Goal: Task Accomplishment & Management: Manage account settings

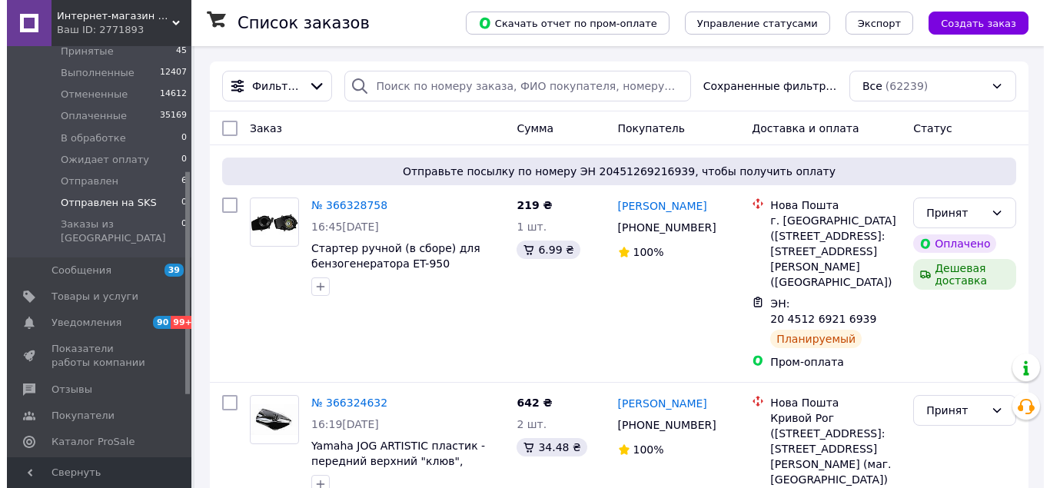
scroll to position [231, 0]
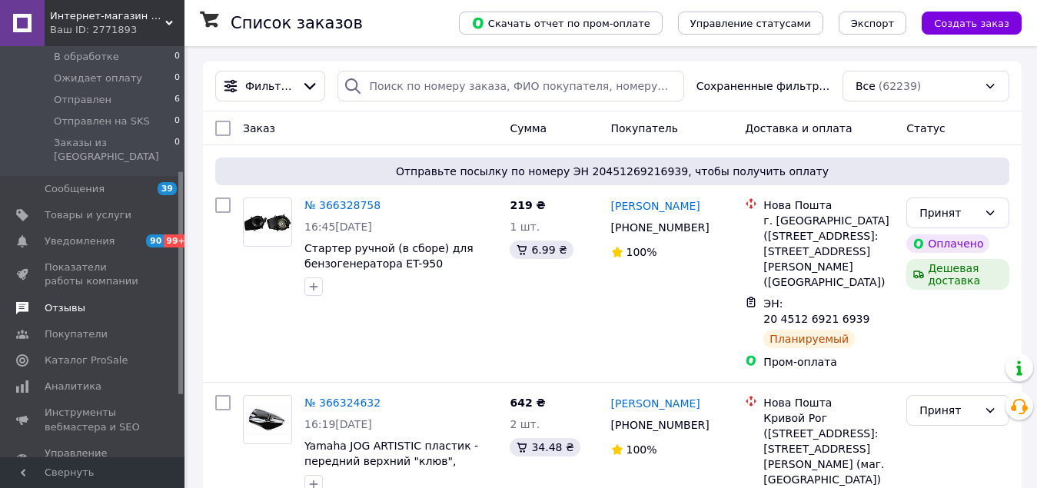
click at [68, 301] on link "Отзывы" at bounding box center [94, 308] width 189 height 26
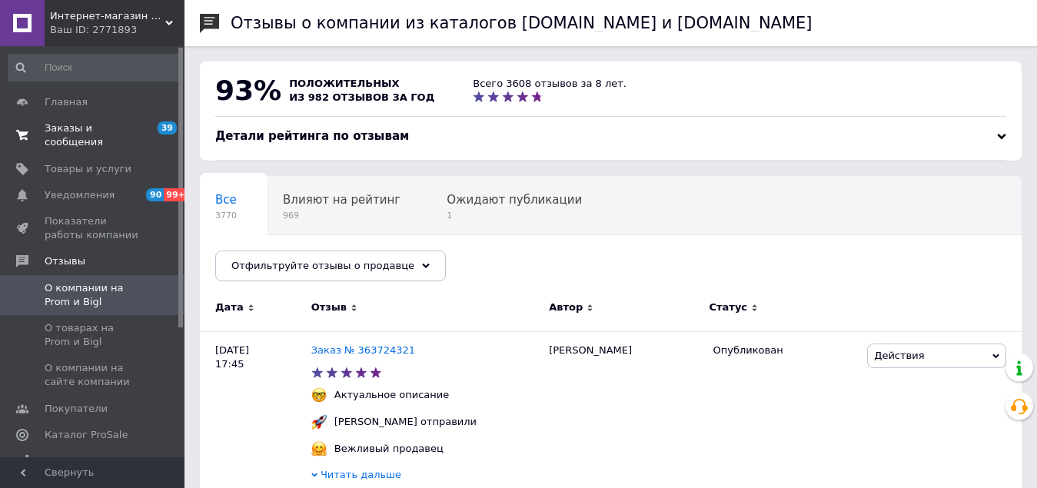
click at [88, 132] on span "Заказы и сообщения" at bounding box center [94, 135] width 98 height 28
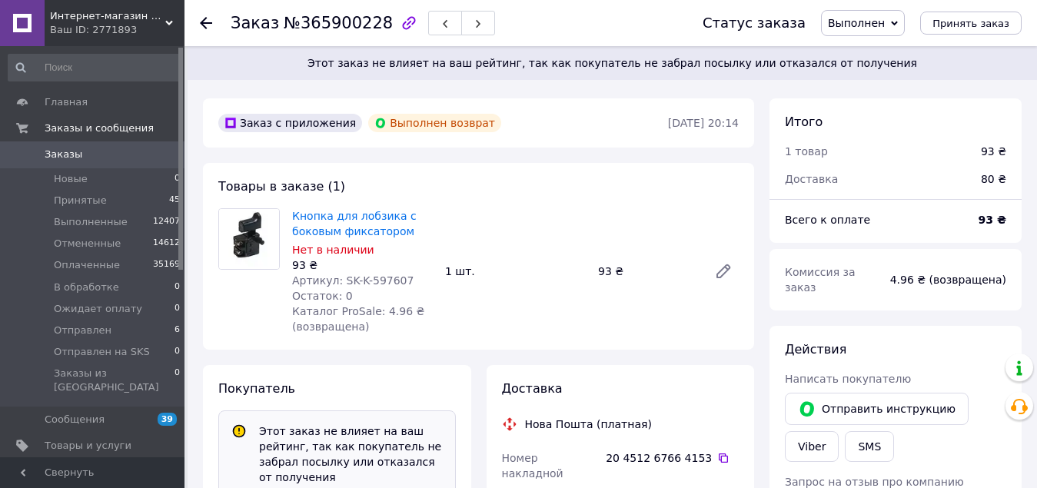
scroll to position [77, 0]
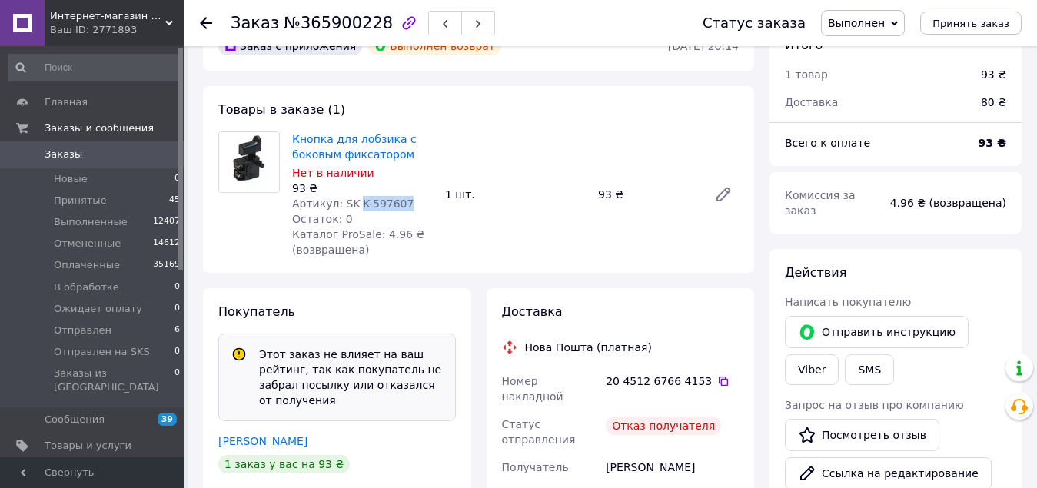
drag, startPoint x: 354, startPoint y: 198, endPoint x: 398, endPoint y: 202, distance: 44.8
click at [398, 202] on span "Артикул: SK-K-597607" at bounding box center [352, 204] width 121 height 12
copy span "K-597607"
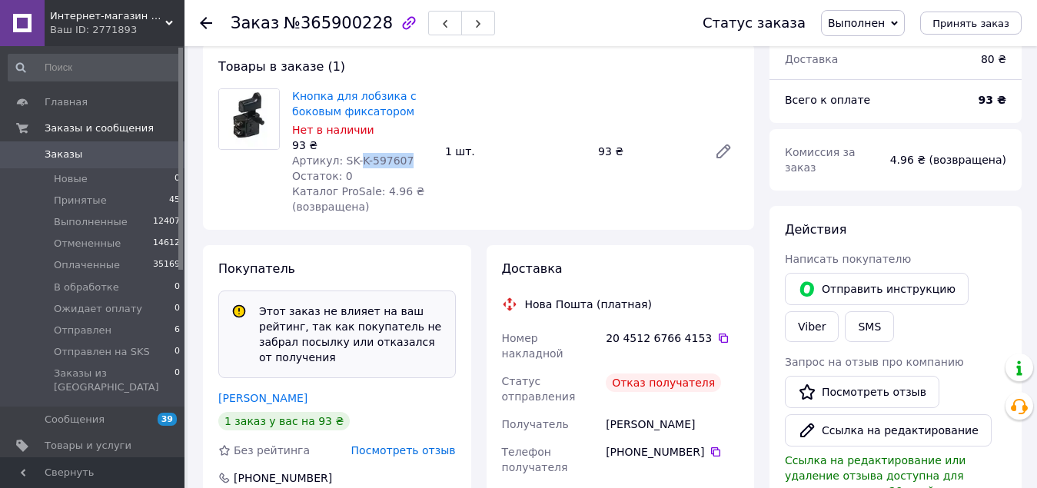
scroll to position [0, 0]
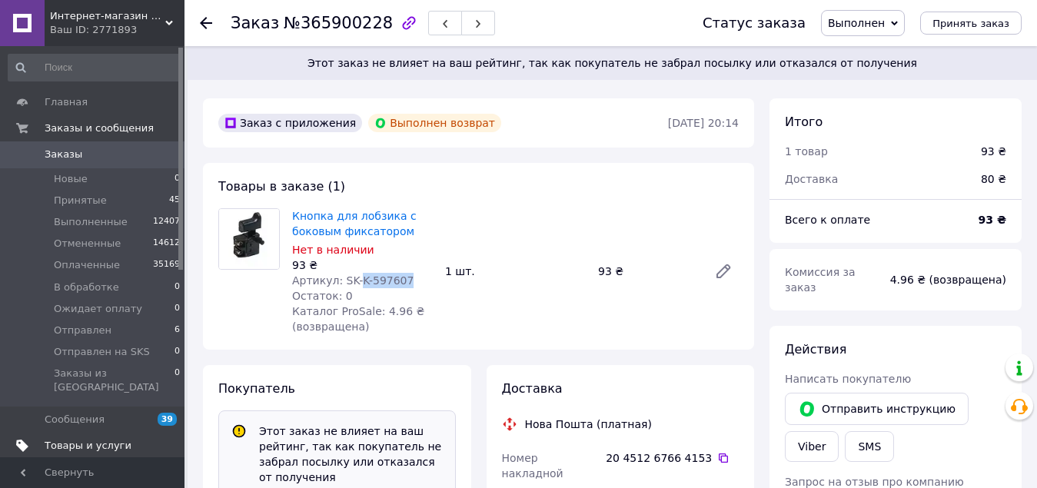
click at [76, 439] on span "Товары и услуги" at bounding box center [88, 446] width 87 height 14
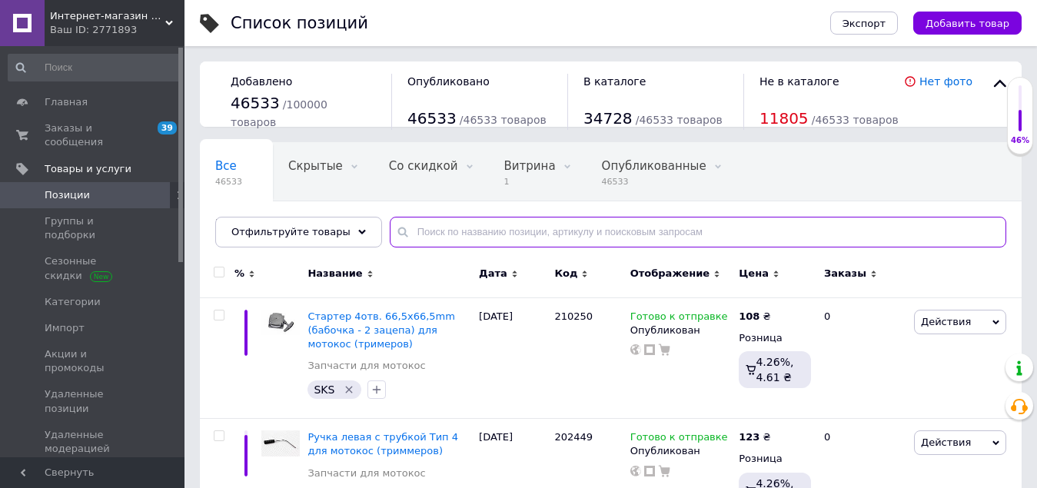
click at [426, 232] on input "text" at bounding box center [698, 232] width 617 height 31
paste input "K-597607"
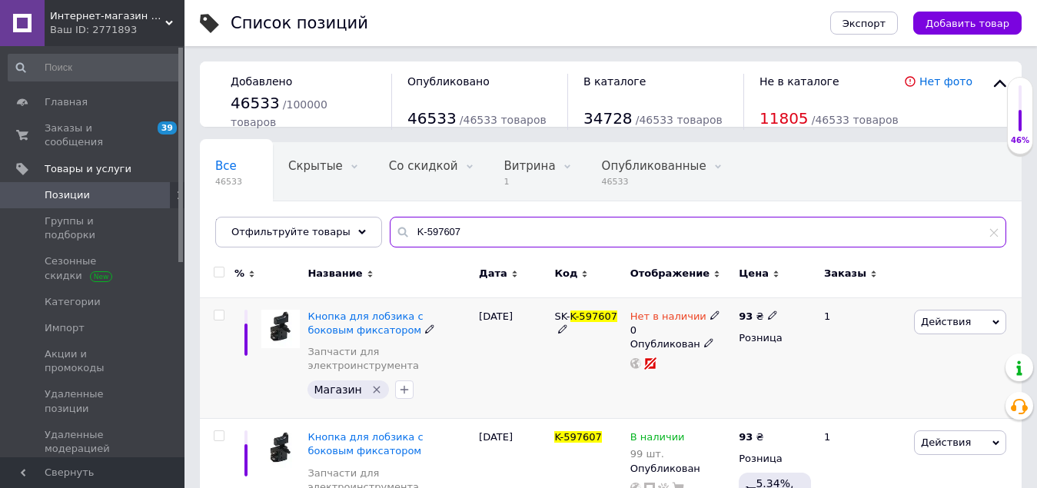
scroll to position [40, 0]
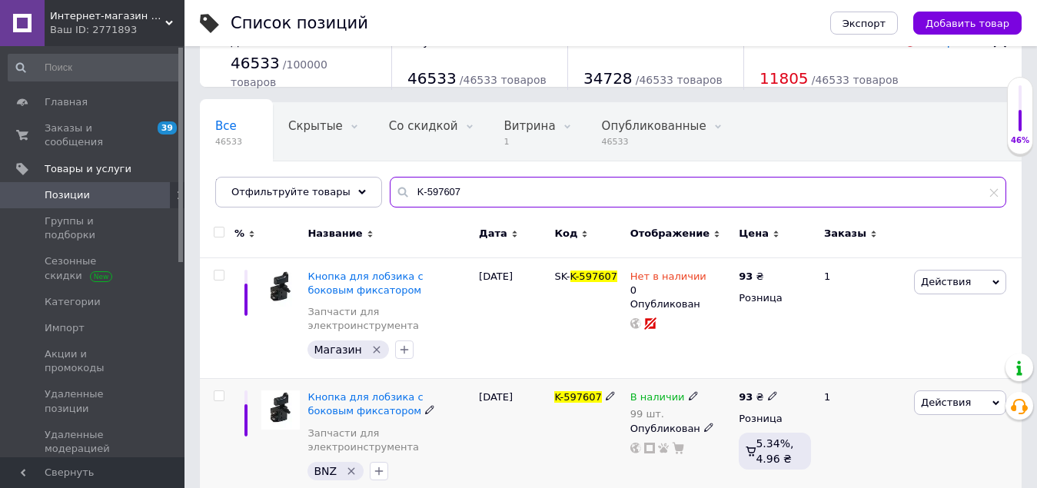
type input "K-597607"
click at [689, 391] on icon at bounding box center [693, 395] width 9 height 9
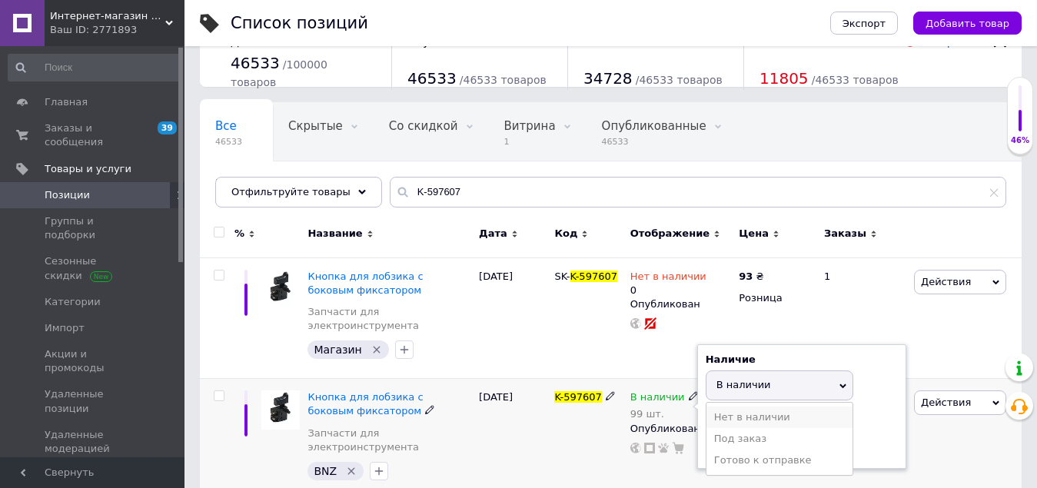
click at [737, 407] on li "Нет в наличии" at bounding box center [780, 418] width 146 height 22
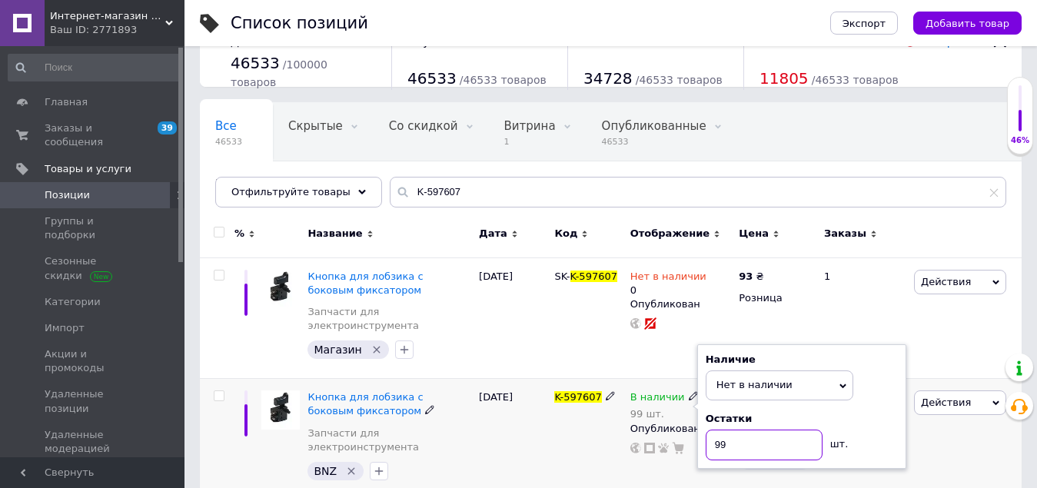
click at [732, 433] on input "99" at bounding box center [764, 445] width 117 height 31
type input "9"
click at [527, 454] on div "08.10.2025" at bounding box center [512, 439] width 75 height 121
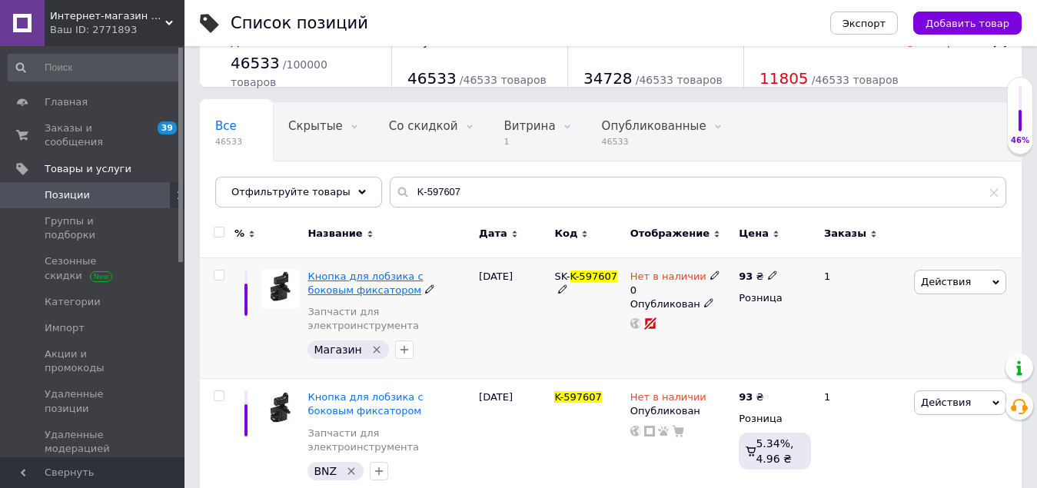
click at [351, 280] on span "Кнопка для лобзика с боковым фиксатором" at bounding box center [365, 283] width 115 height 25
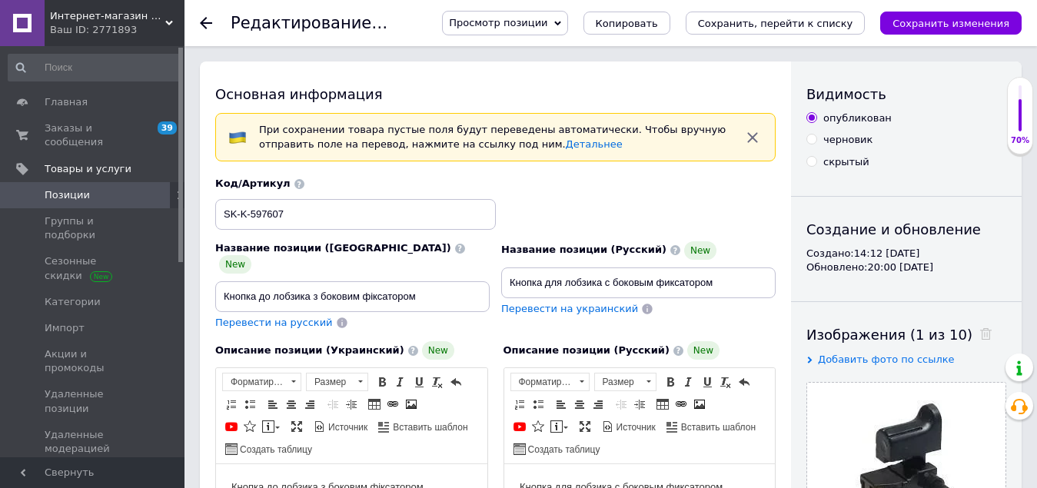
click at [547, 21] on span "Просмотр позиции" at bounding box center [498, 23] width 98 height 12
click at [580, 55] on li "Сохранить и посмотреть на сайте" at bounding box center [547, 53] width 209 height 22
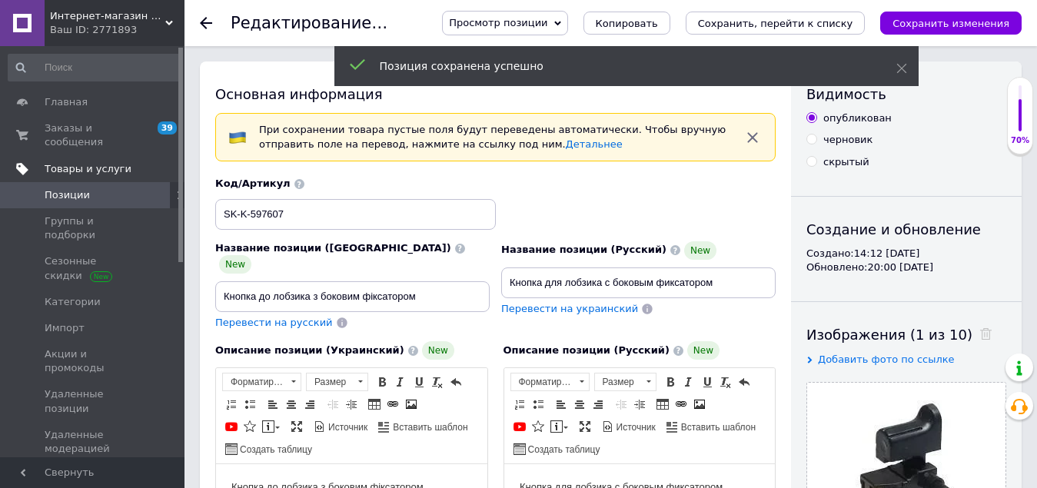
click at [63, 162] on span "Товары и услуги" at bounding box center [88, 169] width 87 height 14
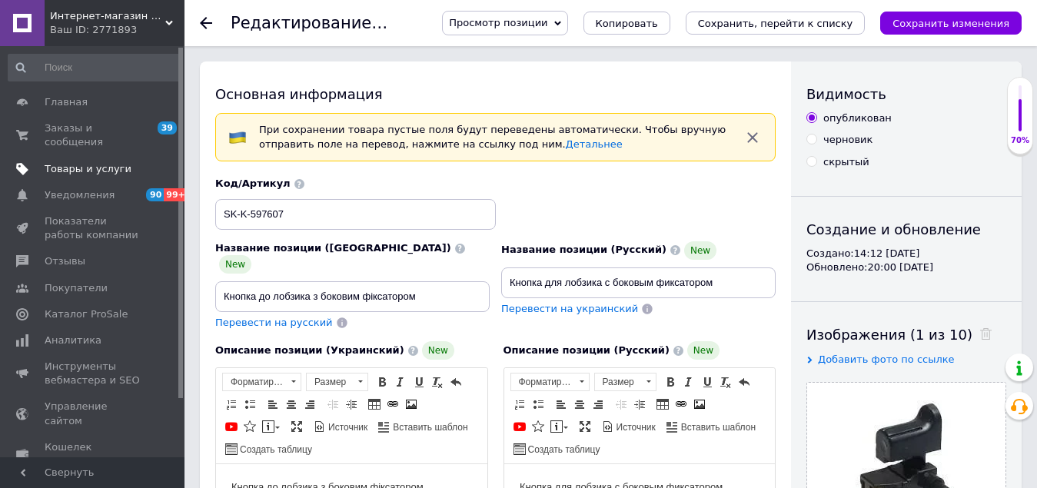
click at [69, 162] on span "Товары и услуги" at bounding box center [88, 169] width 87 height 14
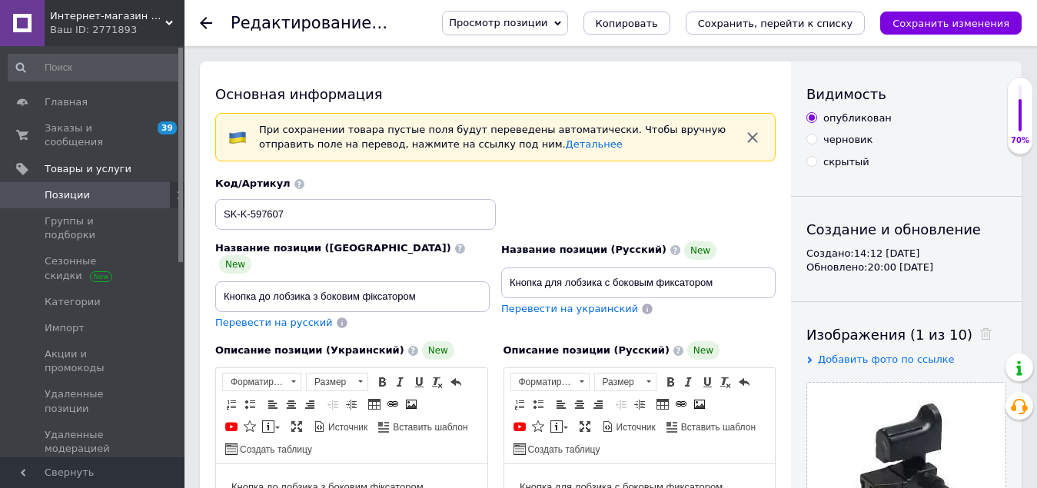
click at [78, 188] on span "Позиции" at bounding box center [67, 195] width 45 height 14
